Goal: Transaction & Acquisition: Purchase product/service

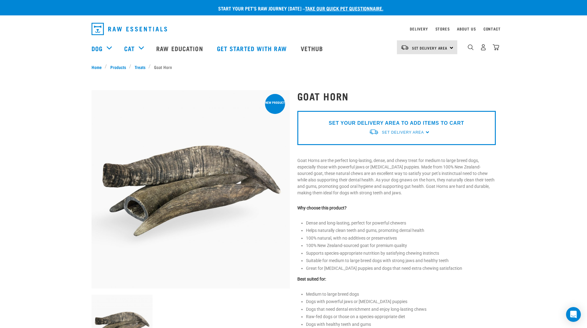
click at [455, 125] on p "SET YOUR DELIVERY AREA TO ADD ITEMS TO CART" at bounding box center [396, 122] width 135 height 7
click at [450, 125] on p "SET YOUR DELIVERY AREA TO ADD ITEMS TO CART" at bounding box center [396, 122] width 135 height 7
click at [424, 132] on div "SET YOUR DELIVERY AREA TO ADD ITEMS TO CART Set Delivery Area North Island Sout…" at bounding box center [396, 128] width 198 height 34
click at [427, 131] on div "SET YOUR DELIVERY AREA TO ADD ITEMS TO CART Set Delivery Area North Island Sout…" at bounding box center [396, 128] width 198 height 34
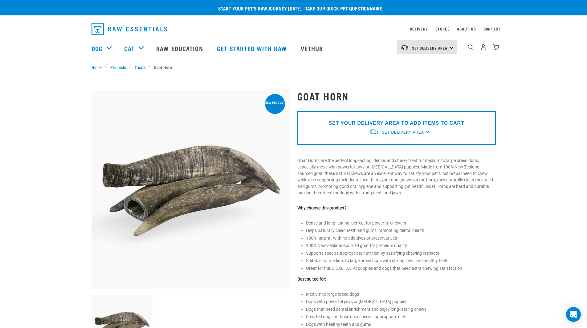
click at [376, 134] on img at bounding box center [374, 132] width 10 height 6
click at [349, 151] on div "Goat Horn" at bounding box center [396, 237] width 206 height 310
click at [378, 136] on div at bounding box center [374, 132] width 10 height 10
click at [381, 132] on div "Set Delivery Area North Island South Island" at bounding box center [396, 132] width 55 height 11
click at [387, 135] on link "Set Delivery Area" at bounding box center [402, 133] width 42 height 6
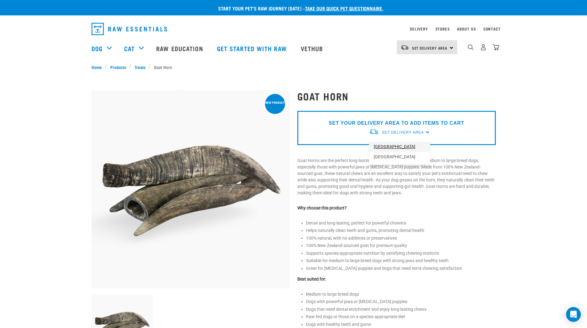
click at [390, 146] on link "[GEOGRAPHIC_DATA]" at bounding box center [399, 147] width 61 height 10
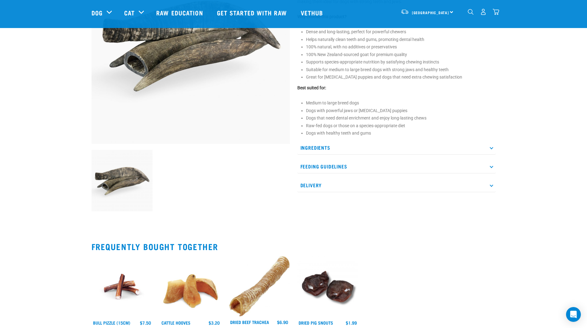
scroll to position [92, 0]
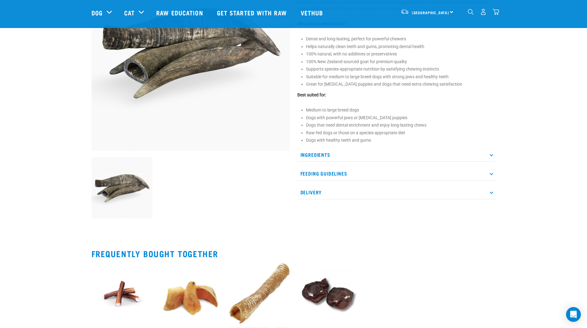
click at [366, 158] on p "Ingredients" at bounding box center [396, 155] width 198 height 14
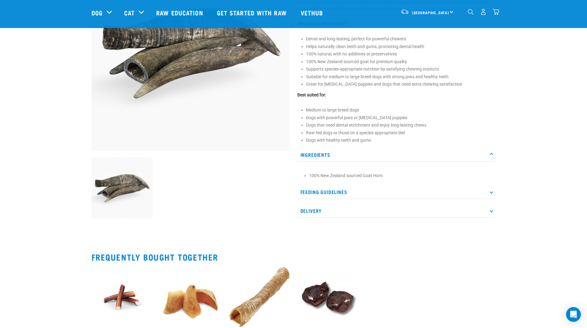
click at [366, 156] on p "Ingredients" at bounding box center [396, 155] width 198 height 14
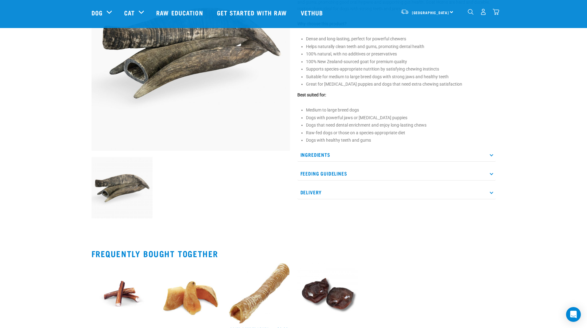
click at [367, 192] on p "Delivery" at bounding box center [396, 192] width 198 height 14
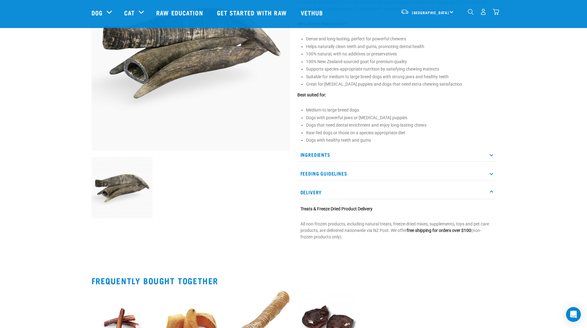
click at [367, 182] on div "Ingredients 100% New Zealand sourced Goat Horn Feeding Guidelines Not for human…" at bounding box center [396, 195] width 198 height 95
click at [369, 176] on p "Feeding Guidelines" at bounding box center [396, 174] width 198 height 14
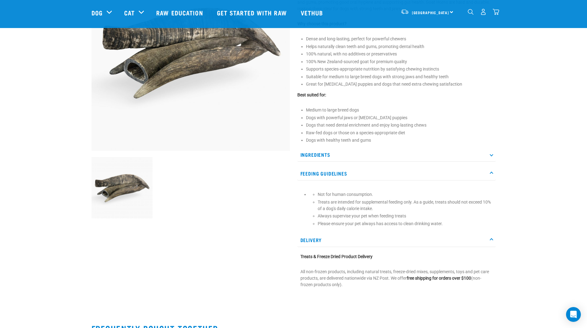
click at [359, 151] on p "Ingredients" at bounding box center [396, 155] width 198 height 14
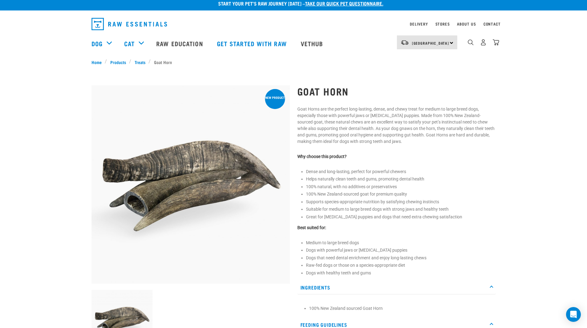
scroll to position [0, 0]
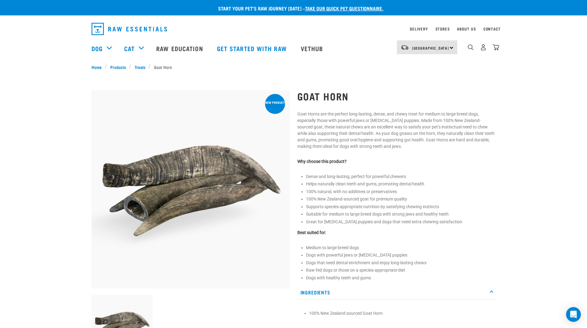
click at [264, 95] on img at bounding box center [190, 189] width 198 height 198
drag, startPoint x: 327, startPoint y: 253, endPoint x: 328, endPoint y: 111, distance: 141.6
click at [223, 104] on img at bounding box center [190, 189] width 198 height 198
click at [435, 49] on span "[GEOGRAPHIC_DATA]" at bounding box center [430, 48] width 37 height 2
click at [333, 109] on div "Goat Horn" at bounding box center [396, 268] width 206 height 372
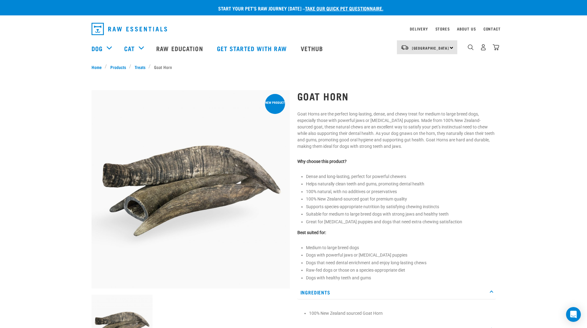
click at [240, 123] on img at bounding box center [190, 189] width 198 height 198
click at [198, 189] on img at bounding box center [190, 189] width 198 height 198
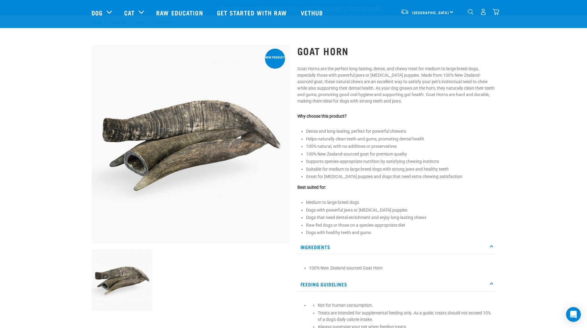
drag, startPoint x: 377, startPoint y: 184, endPoint x: 371, endPoint y: 168, distance: 17.2
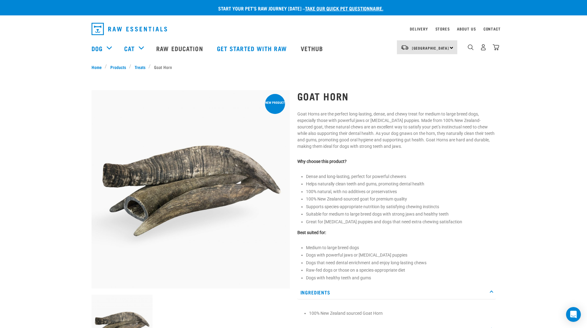
click at [197, 214] on img at bounding box center [190, 189] width 198 height 198
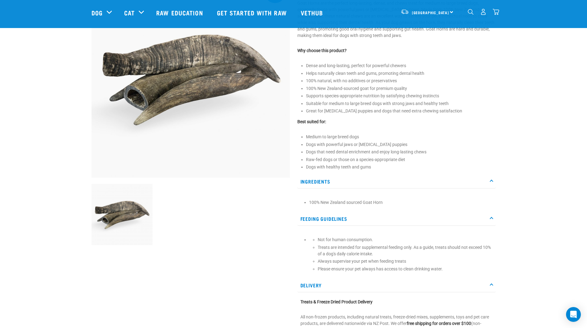
scroll to position [154, 0]
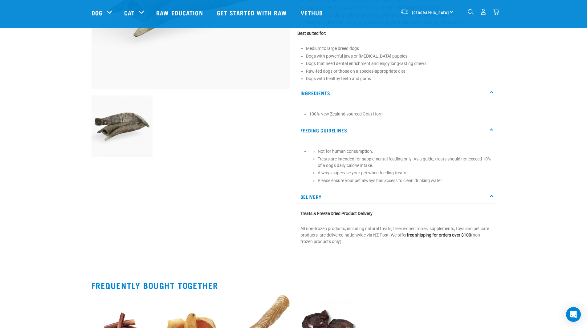
click at [110, 129] on img at bounding box center [121, 125] width 61 height 61
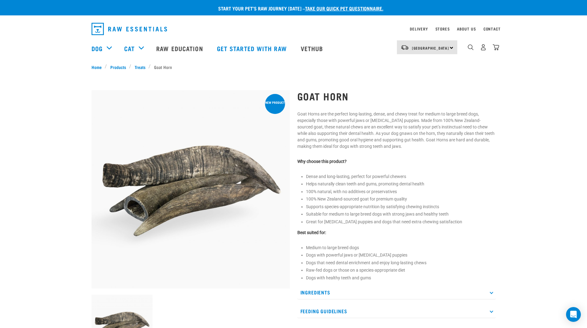
drag, startPoint x: 455, startPoint y: 206, endPoint x: 409, endPoint y: 82, distance: 133.1
click at [472, 47] on img "dropdown navigation" at bounding box center [470, 47] width 6 height 6
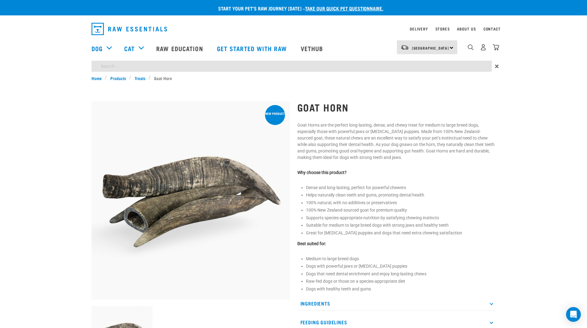
click at [455, 63] on input "search" at bounding box center [291, 66] width 400 height 11
type input "goat horn"
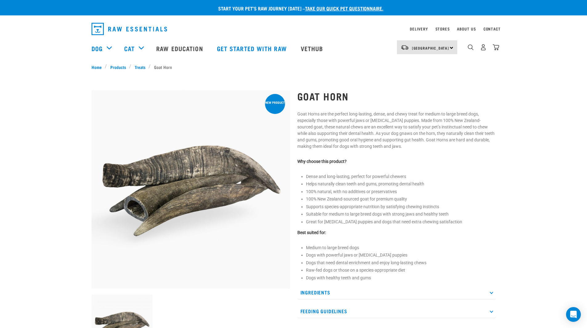
click at [203, 176] on img at bounding box center [190, 189] width 198 height 198
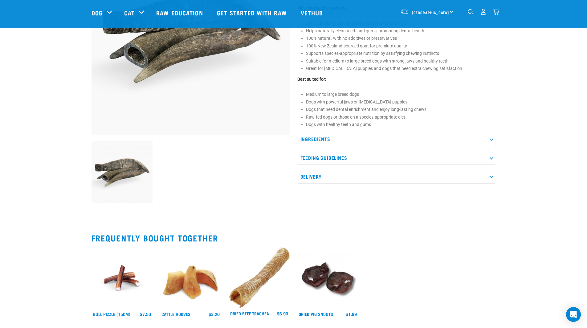
scroll to position [92, 0]
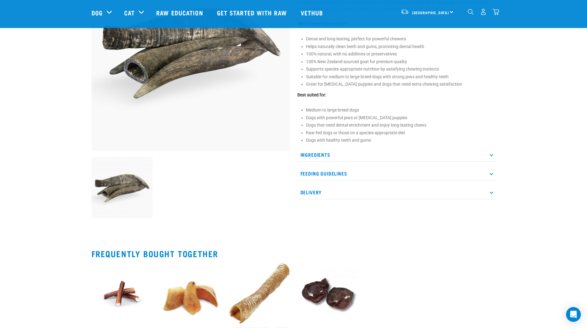
click at [318, 169] on p "Feeding Guidelines" at bounding box center [396, 174] width 198 height 14
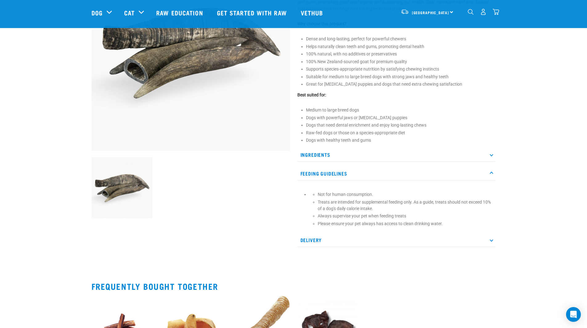
click at [318, 169] on p "Feeding Guidelines" at bounding box center [396, 174] width 198 height 14
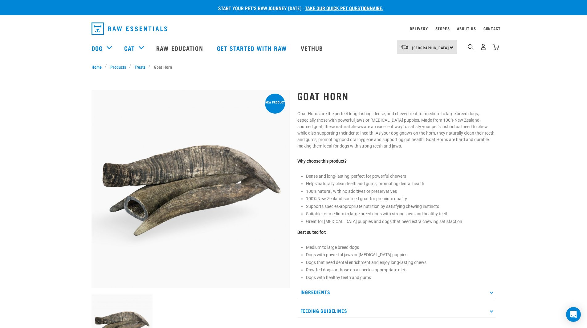
scroll to position [0, 0]
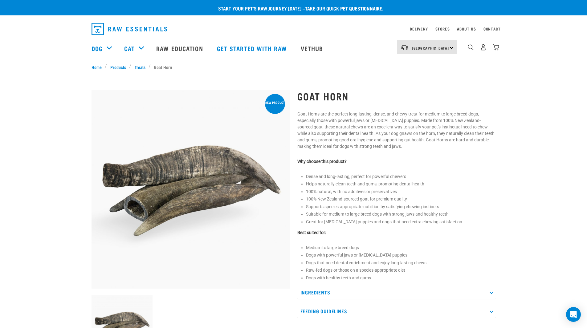
click at [134, 63] on div "×" at bounding box center [293, 62] width 587 height 3
click at [137, 64] on link "Treats" at bounding box center [139, 67] width 17 height 6
